Goal: Task Accomplishment & Management: Complete application form

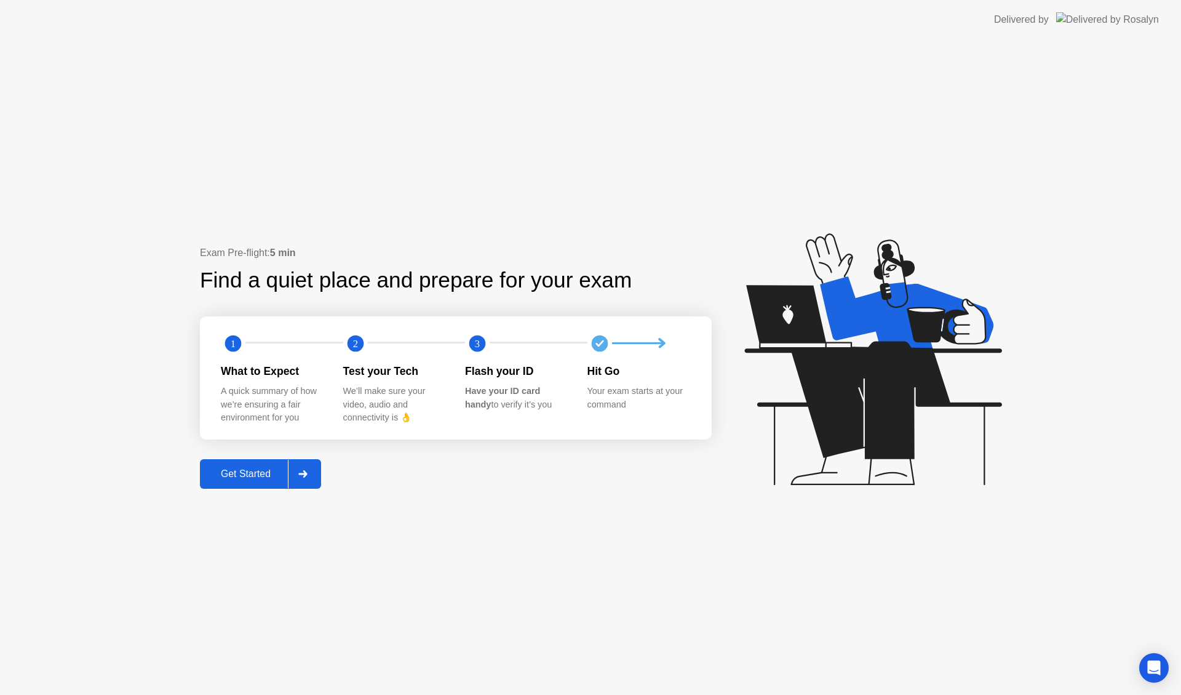
click at [215, 476] on div "Get Started" at bounding box center [246, 473] width 84 height 11
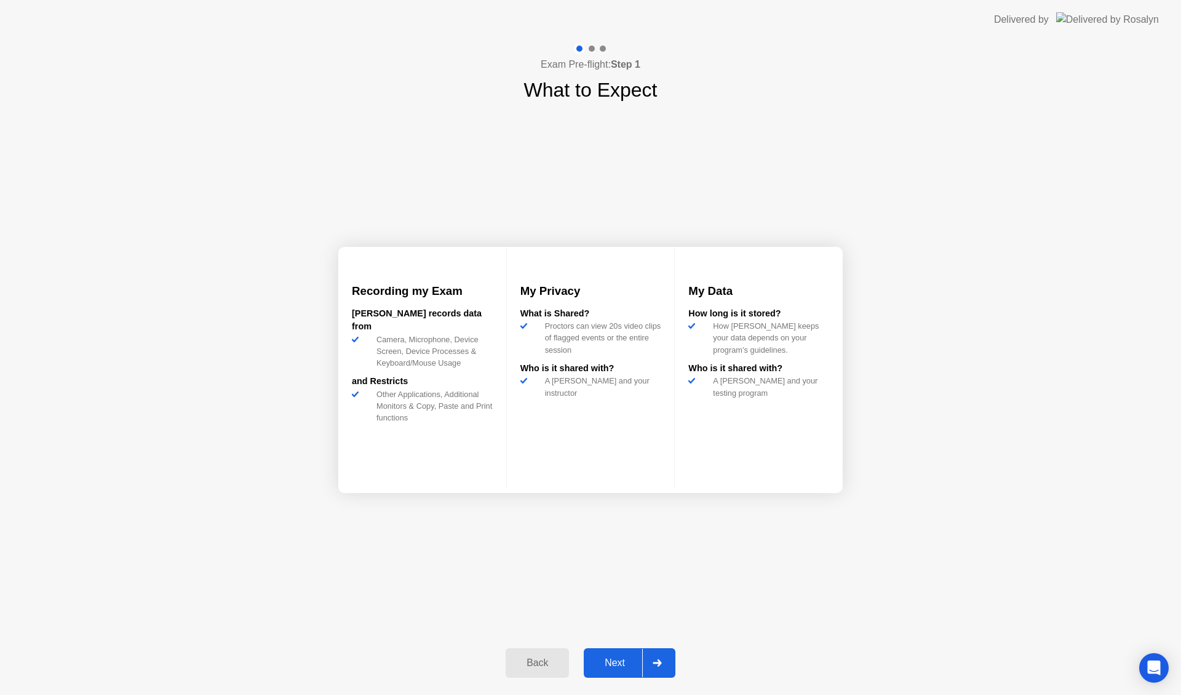
click at [614, 663] on div "Next" at bounding box center [615, 662] width 55 height 11
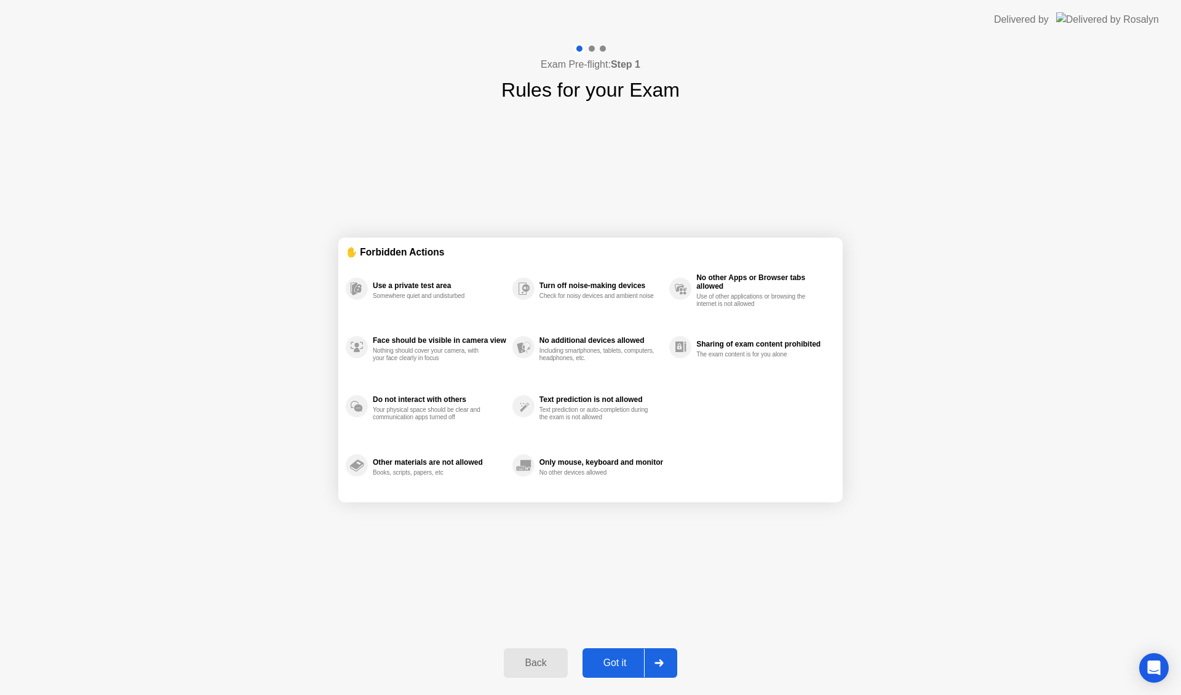
click at [618, 663] on div "Got it" at bounding box center [615, 662] width 58 height 11
select select "**********"
select select "*******"
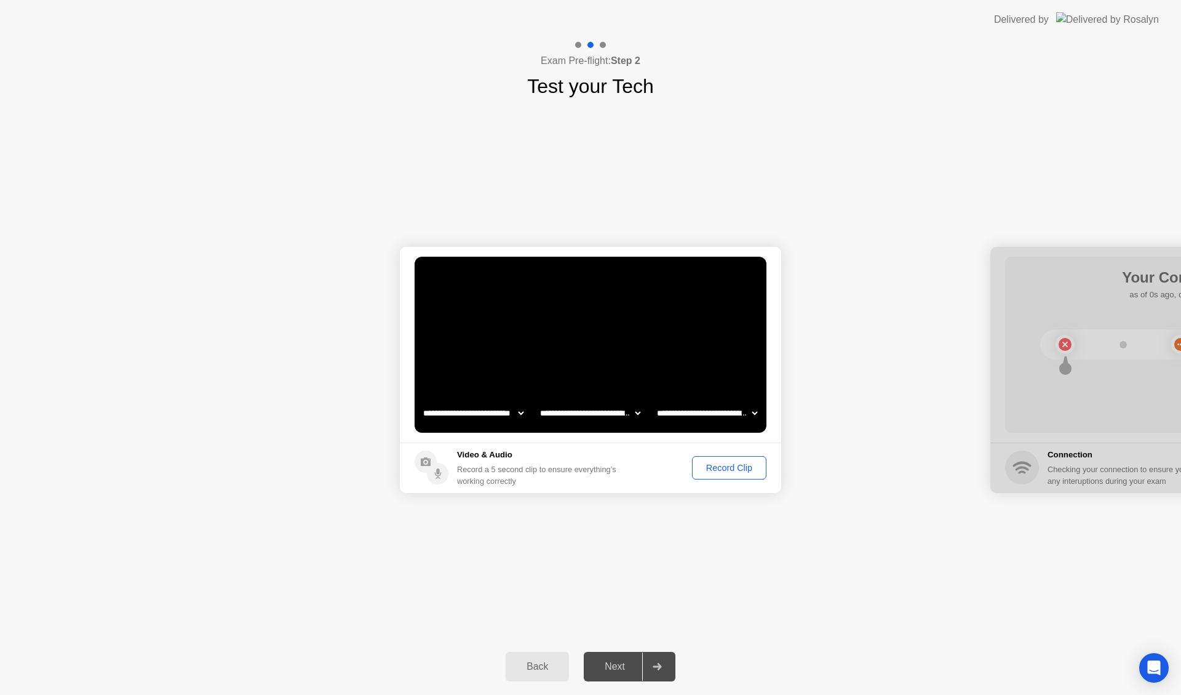
click at [735, 468] on div "Record Clip" at bounding box center [729, 468] width 66 height 10
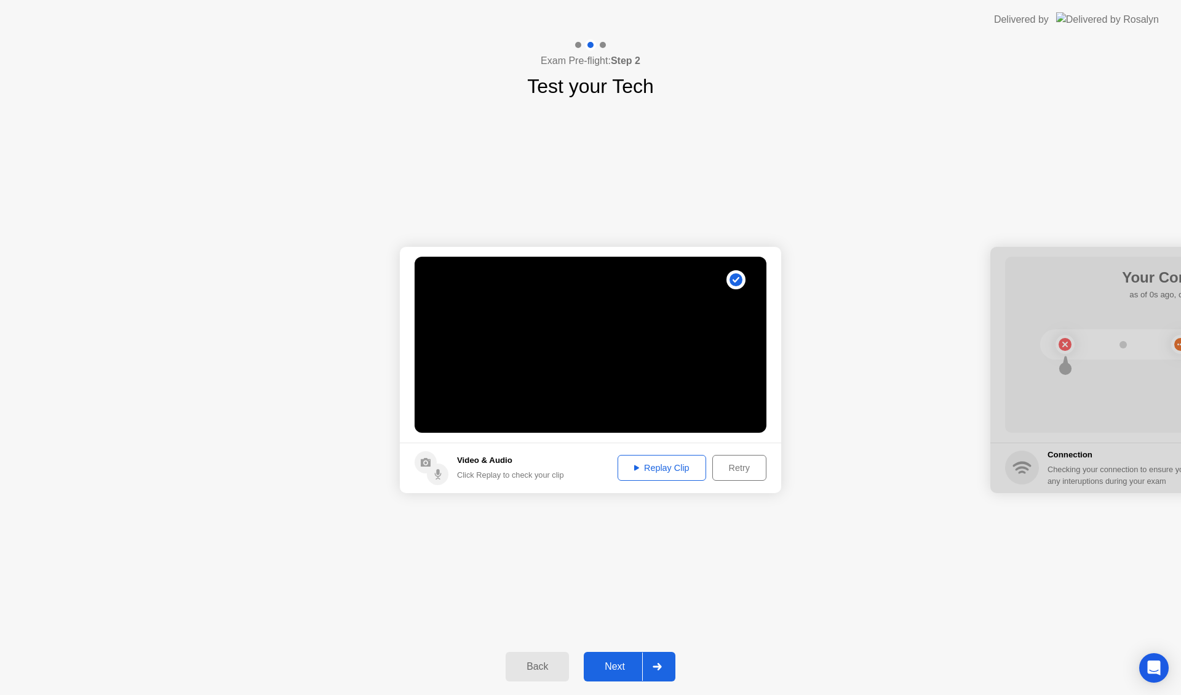
click at [679, 472] on div "Replay Clip" at bounding box center [662, 468] width 80 height 10
click at [613, 666] on div "Next" at bounding box center [615, 666] width 55 height 11
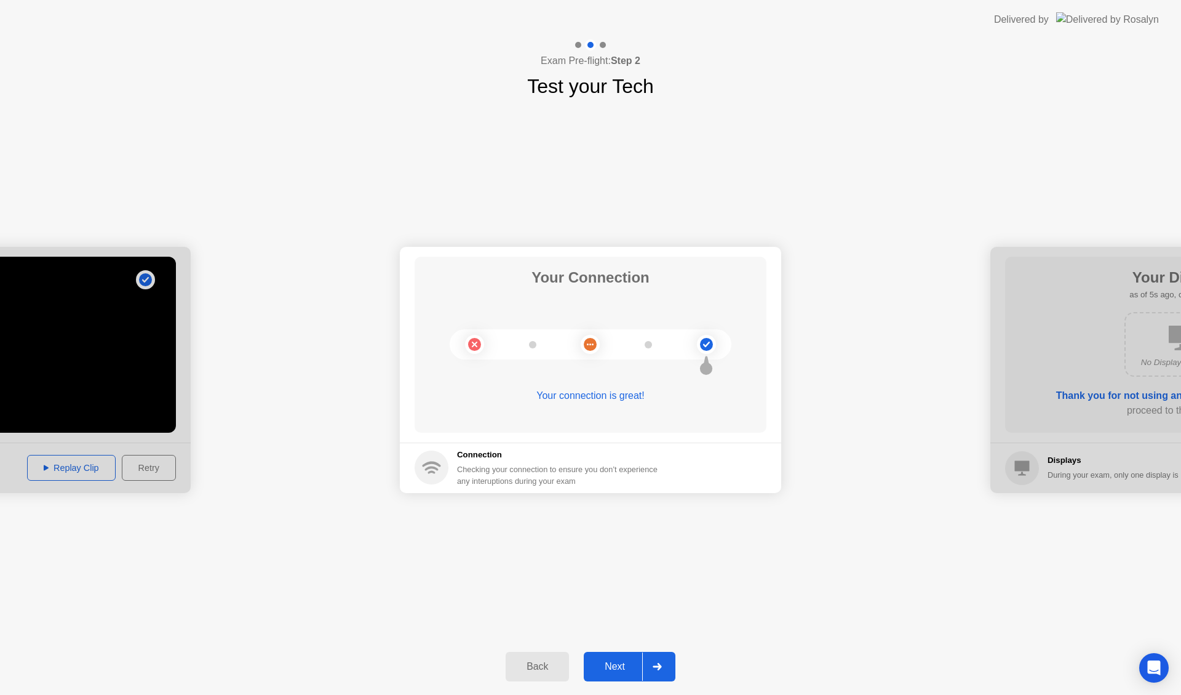
click at [618, 661] on div "Next" at bounding box center [615, 666] width 55 height 11
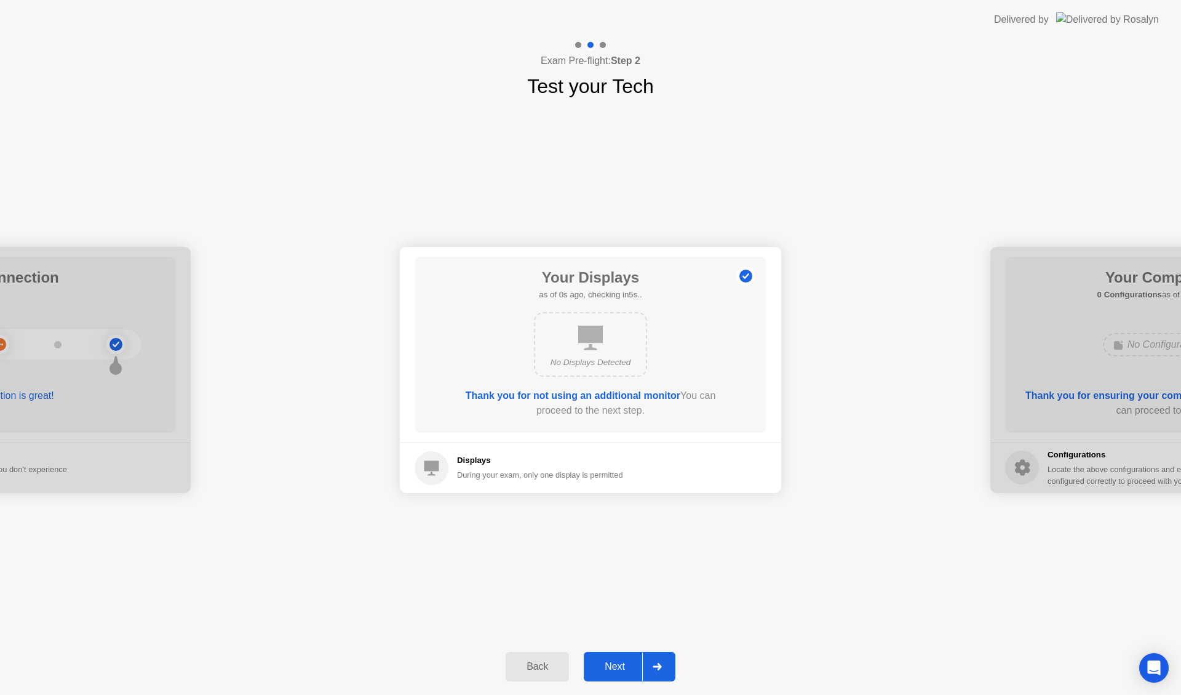
click at [616, 665] on div "Next" at bounding box center [615, 666] width 55 height 11
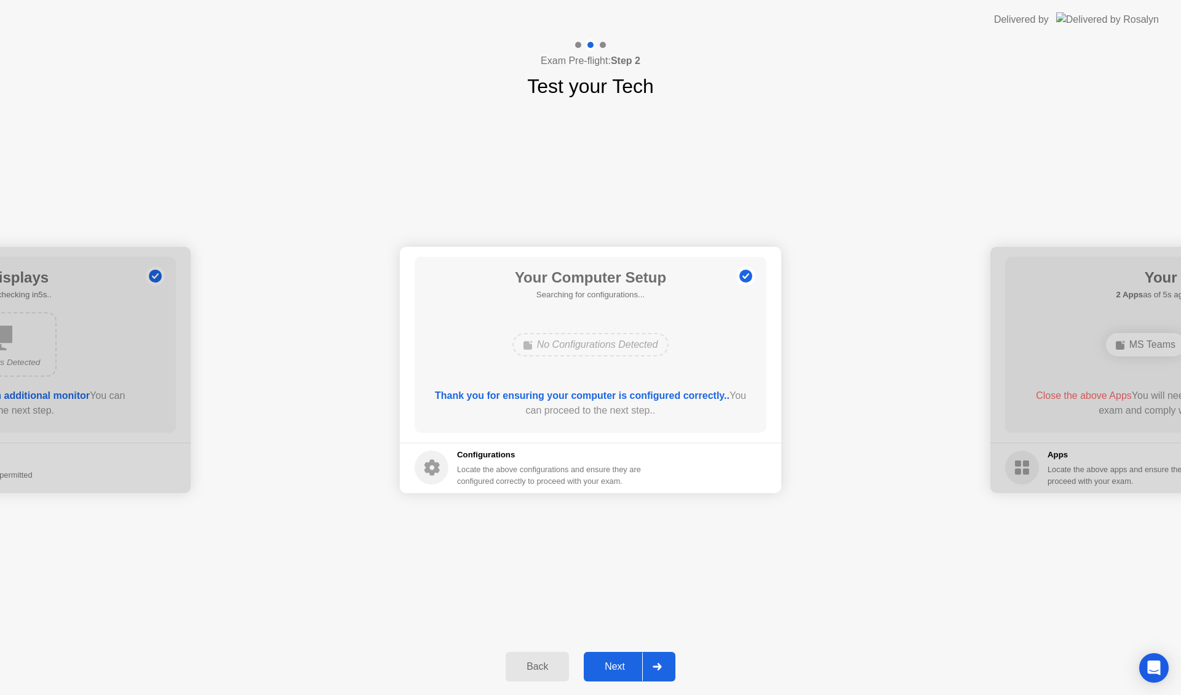
click at [620, 663] on div "Next" at bounding box center [615, 666] width 55 height 11
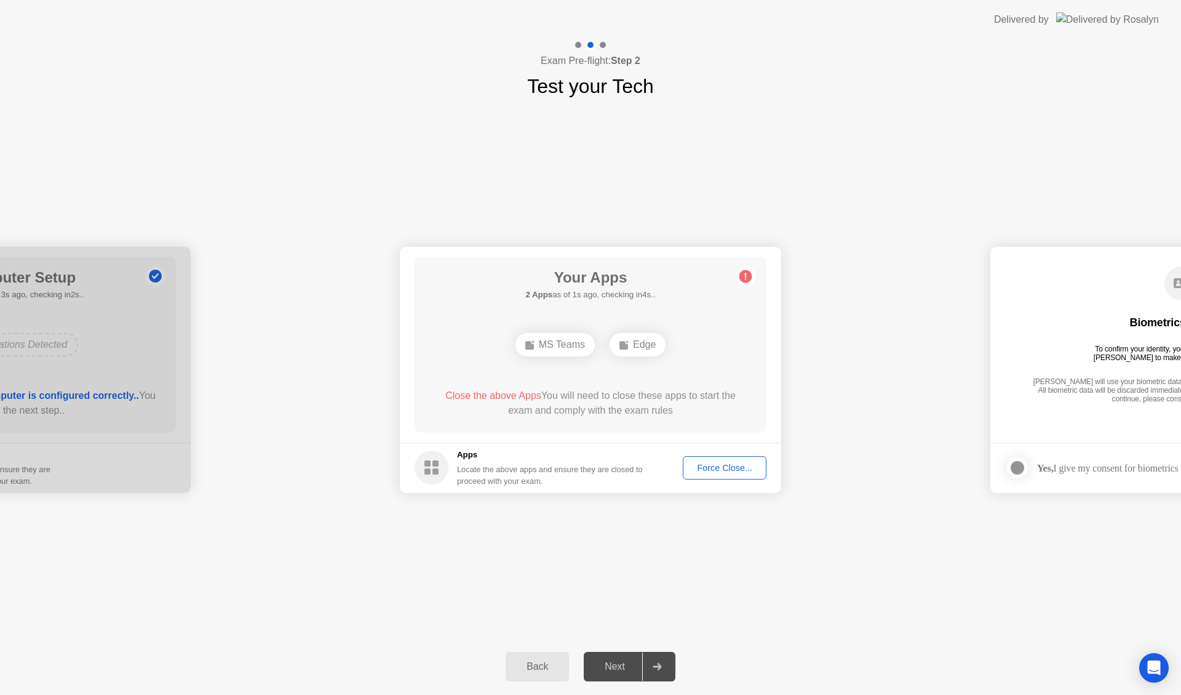
click at [705, 463] on div "Force Close..." at bounding box center [724, 468] width 75 height 10
click at [718, 466] on div "Force Close..." at bounding box center [724, 468] width 75 height 10
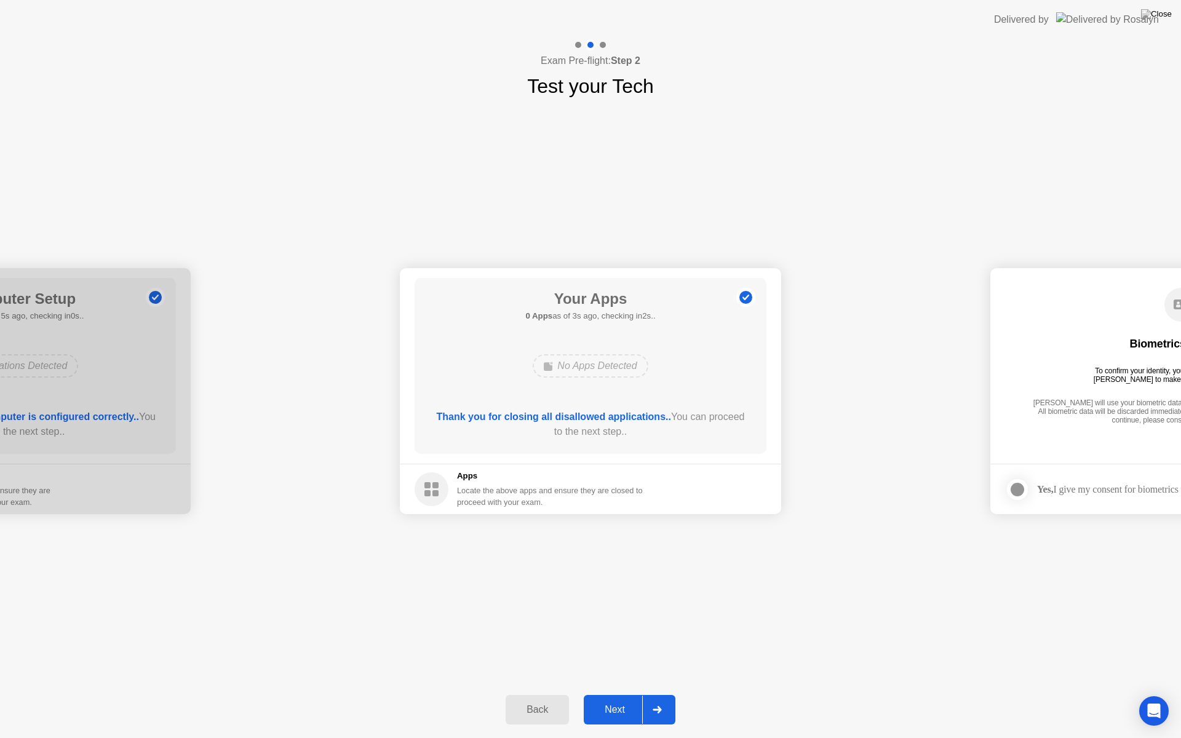
click at [615, 694] on div "Next" at bounding box center [615, 709] width 55 height 11
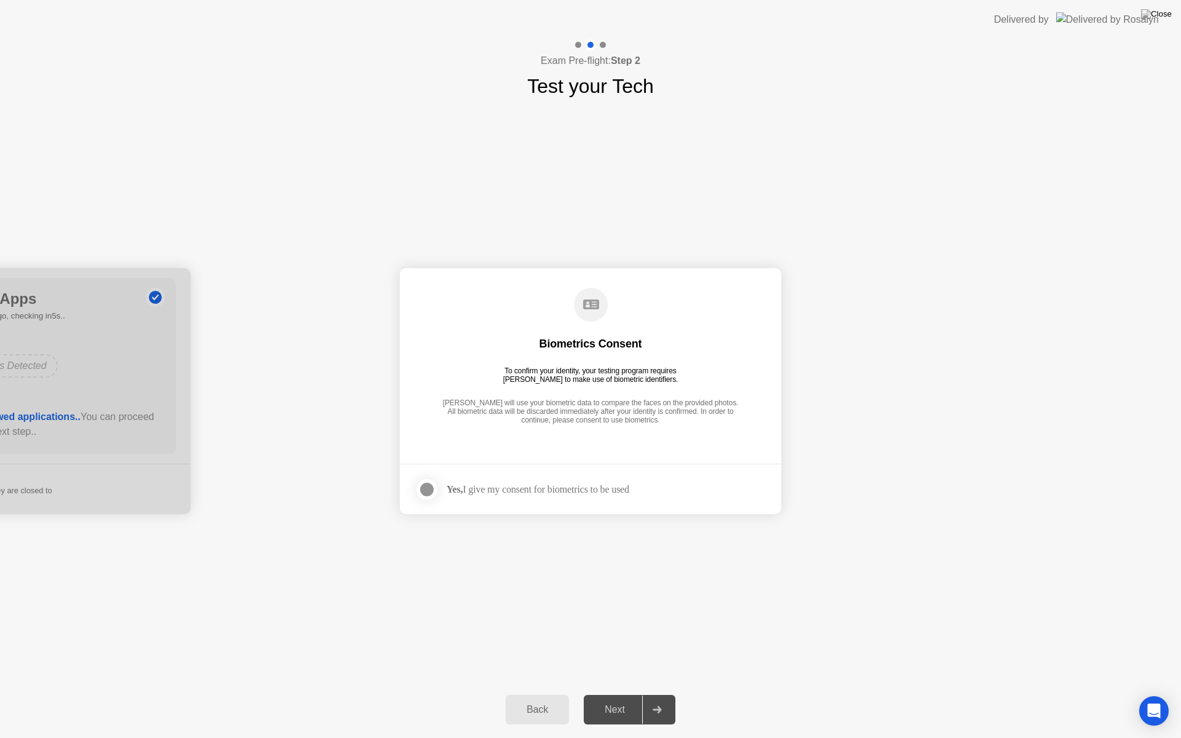
click at [428, 487] on div at bounding box center [427, 489] width 15 height 15
click at [618, 694] on div "Next" at bounding box center [615, 709] width 55 height 11
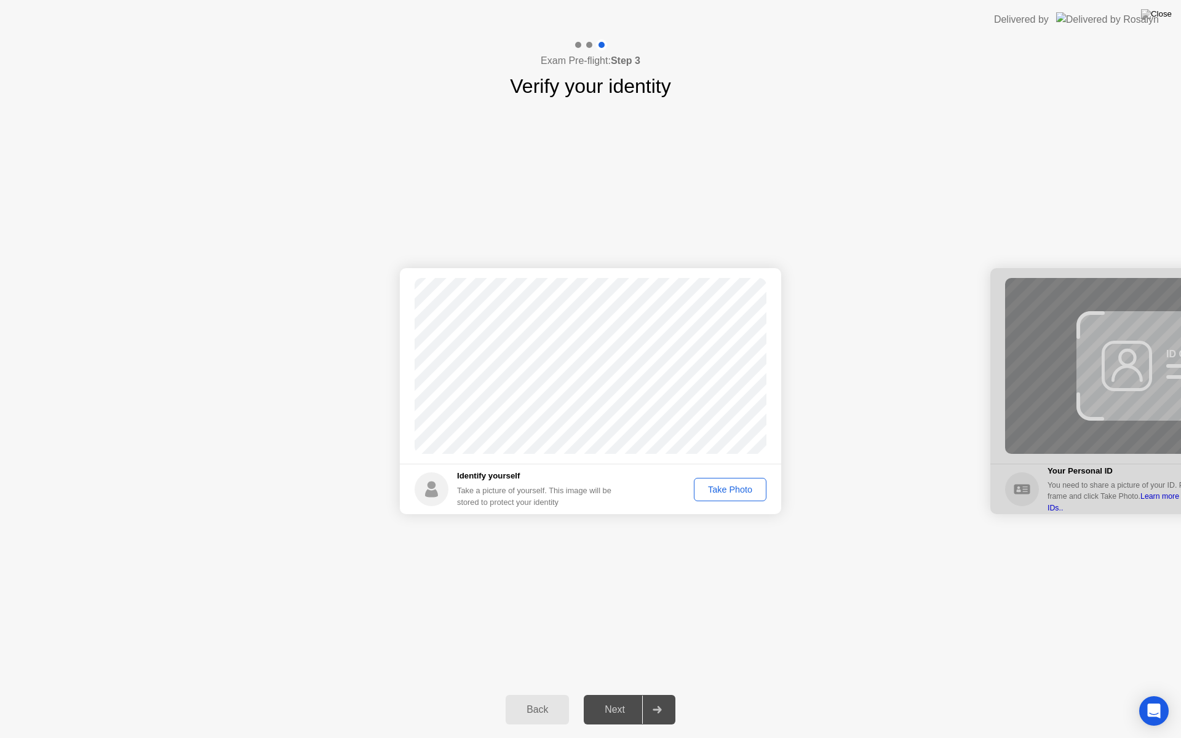
click at [725, 490] on div "Take Photo" at bounding box center [730, 490] width 64 height 10
click at [611, 694] on div "Next" at bounding box center [615, 709] width 55 height 11
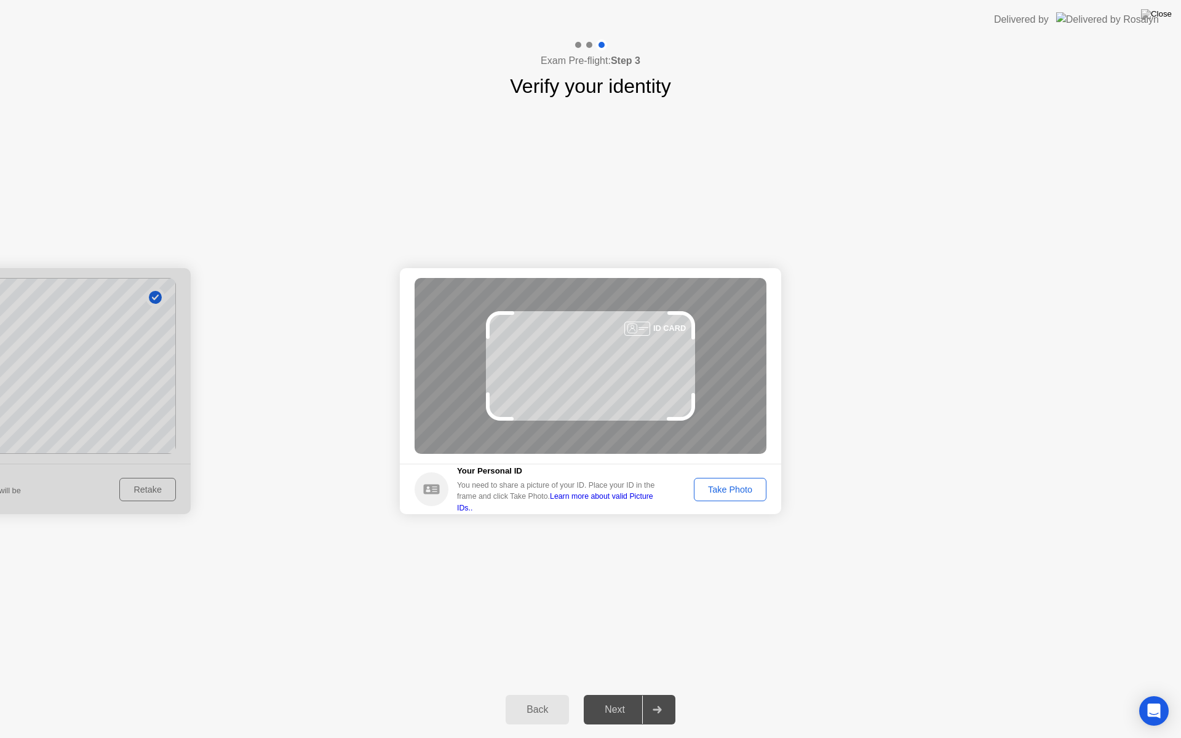
click at [719, 490] on div "Take Photo" at bounding box center [730, 490] width 64 height 10
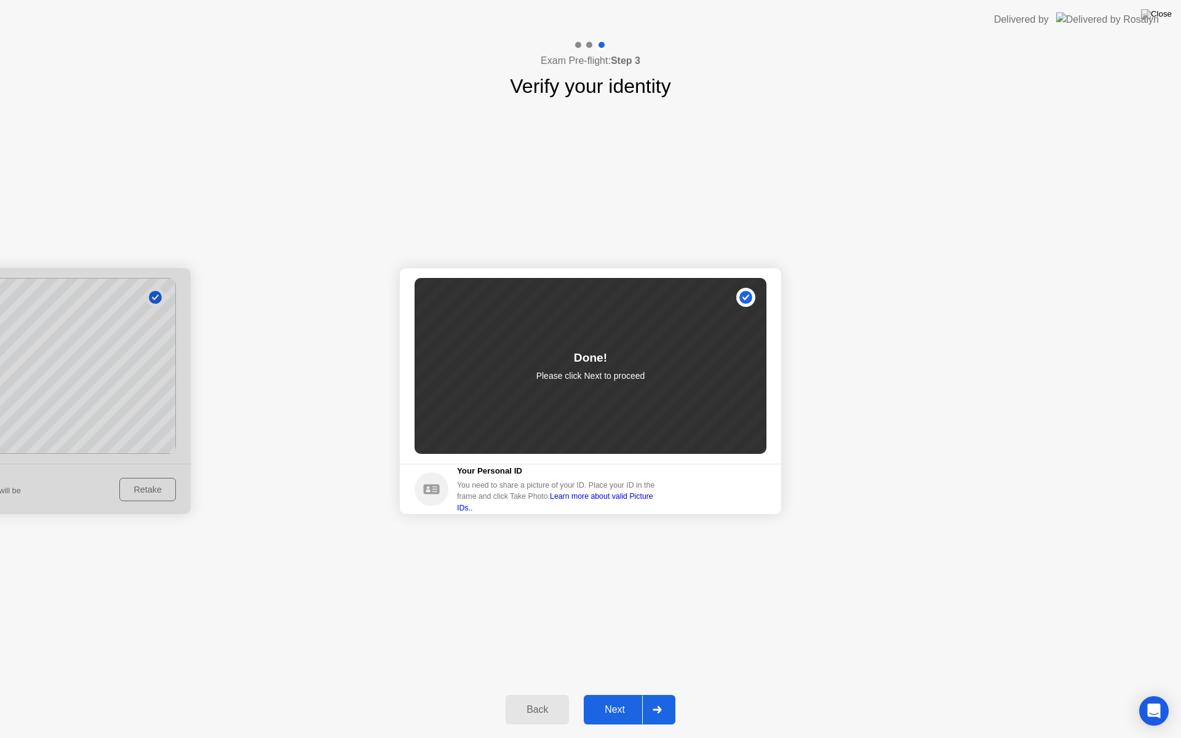
click at [607, 694] on button "Next" at bounding box center [630, 710] width 92 height 30
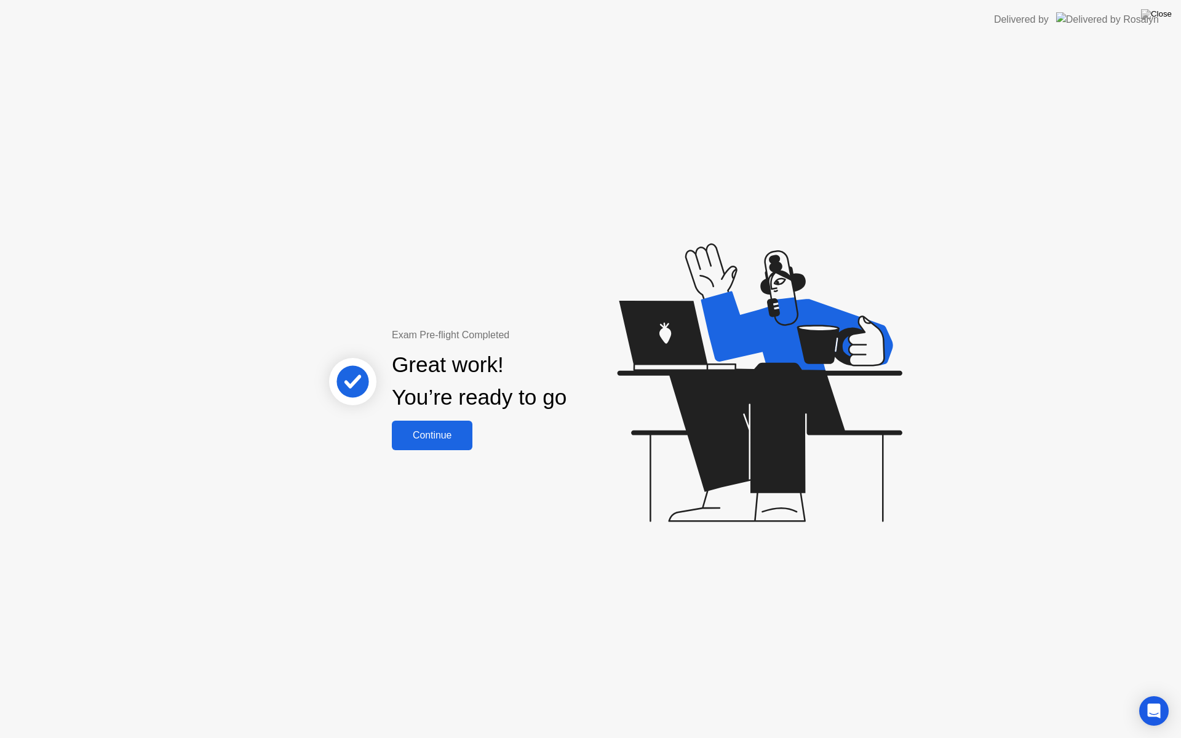
click at [405, 449] on button "Continue" at bounding box center [432, 436] width 81 height 30
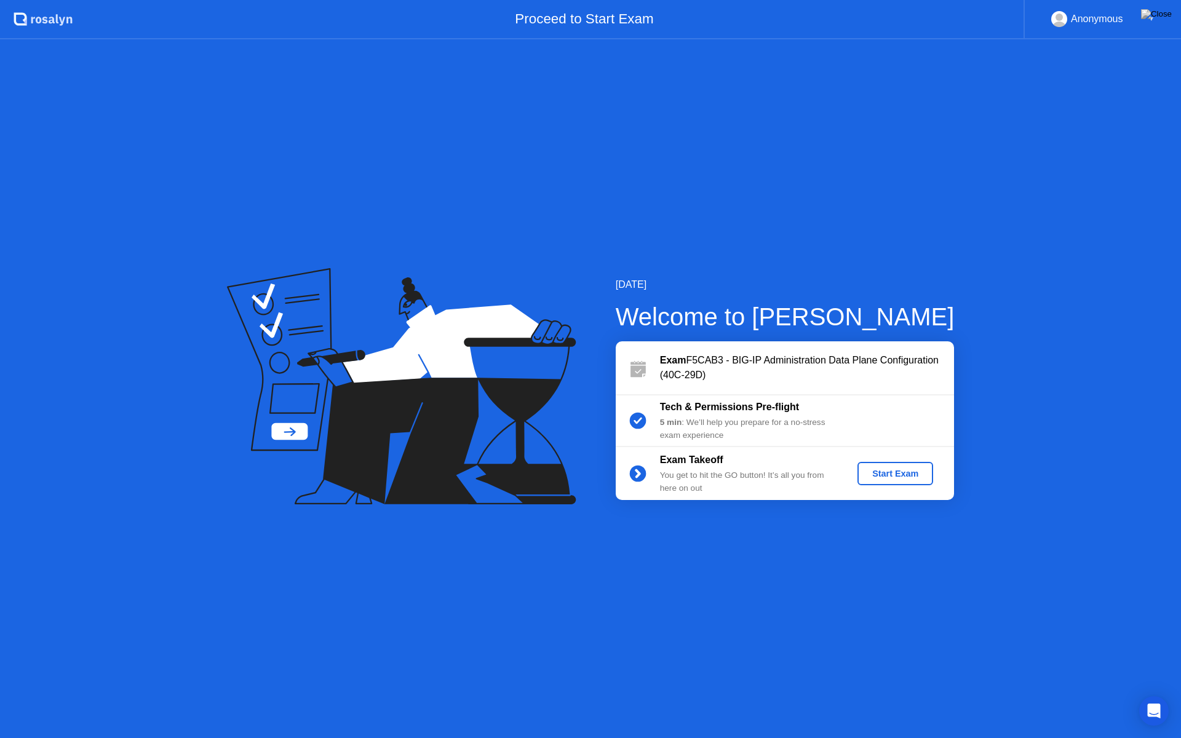
click at [886, 476] on div "Start Exam" at bounding box center [896, 474] width 66 height 10
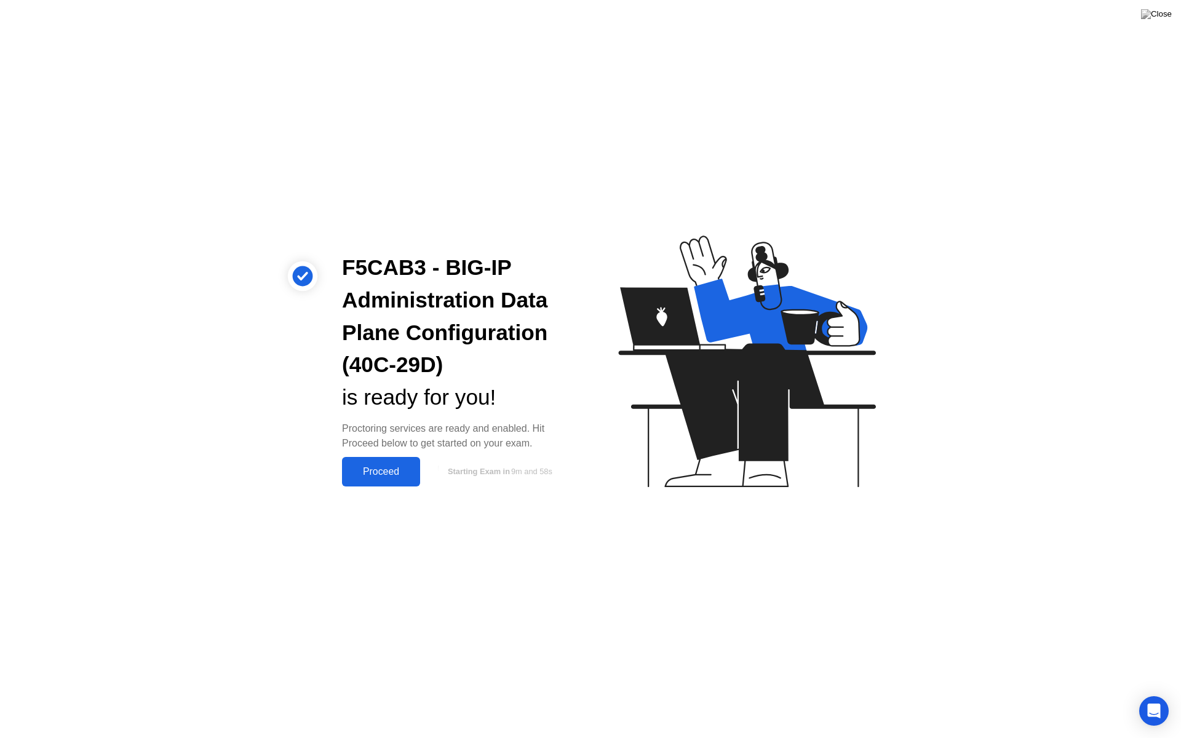
click at [377, 468] on div "Proceed" at bounding box center [381, 471] width 71 height 11
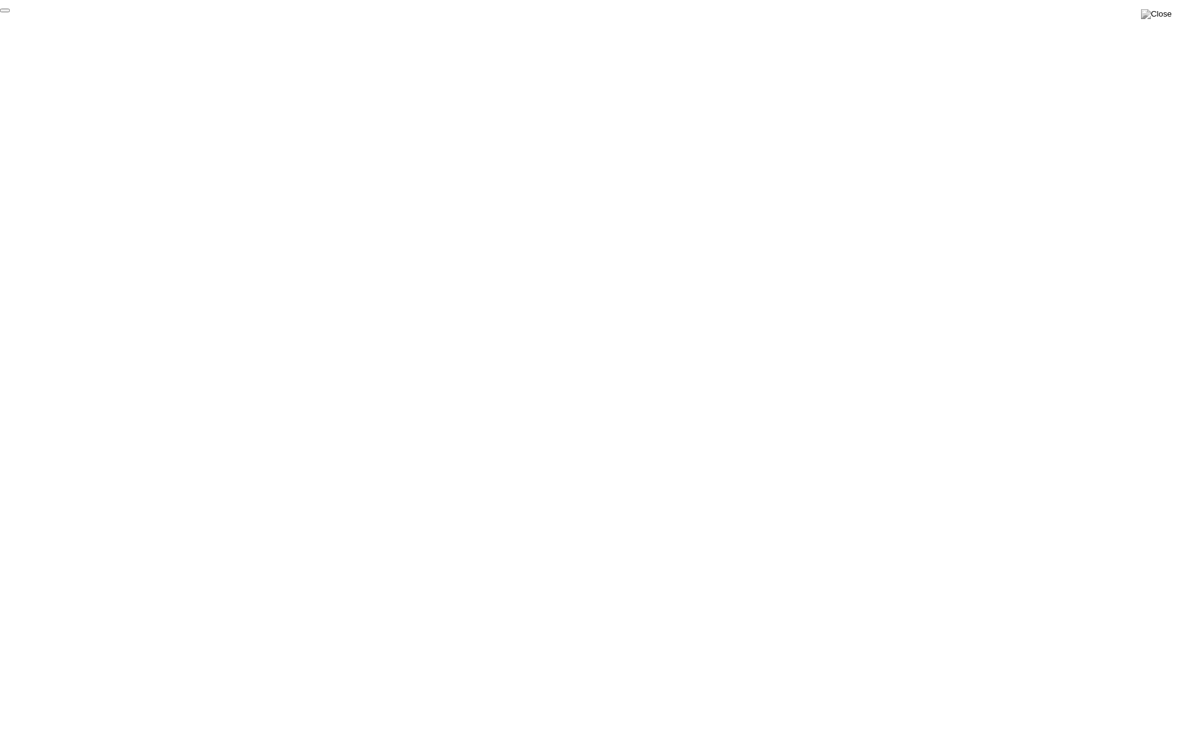
click div "End Proctoring Session"
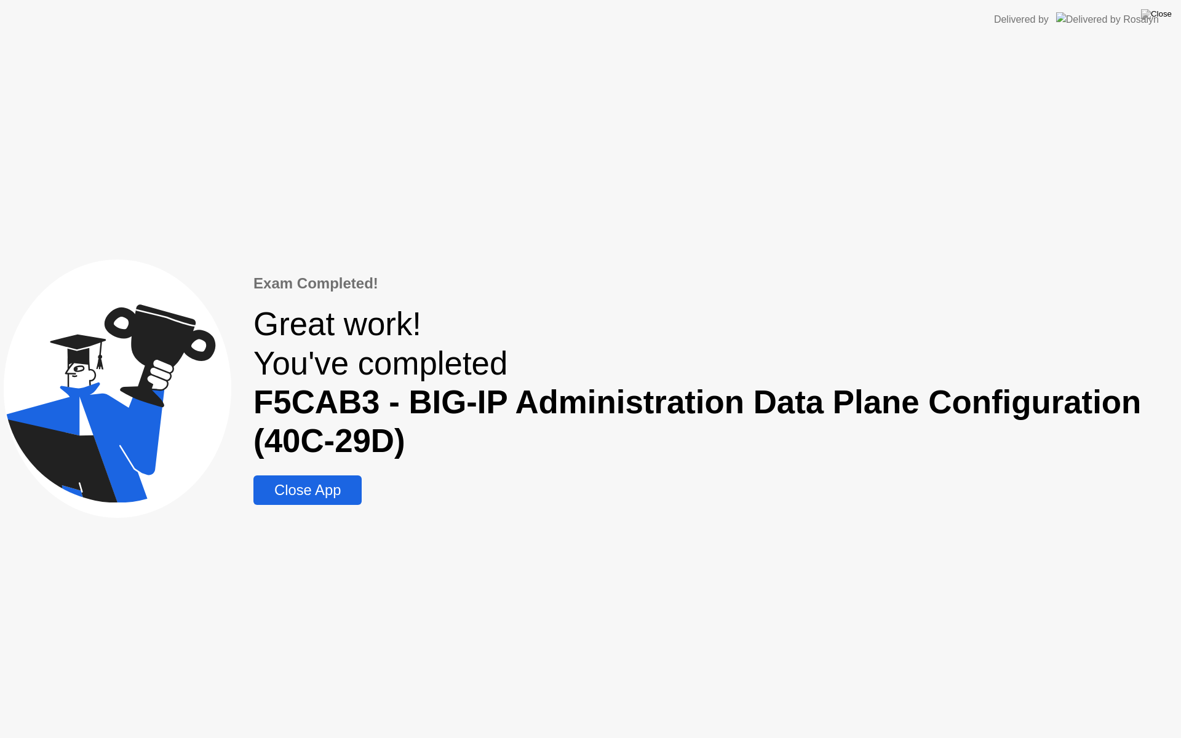
click at [320, 488] on div "Close App" at bounding box center [307, 490] width 101 height 17
